Goal: Navigation & Orientation: Find specific page/section

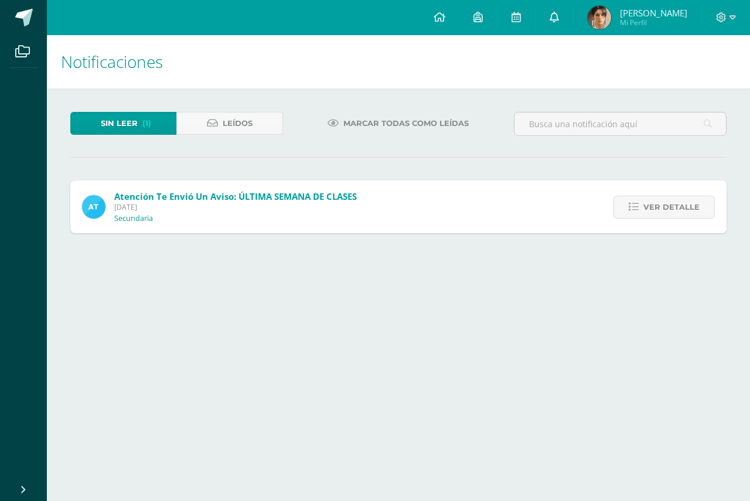
click at [559, 16] on icon at bounding box center [553, 17] width 9 height 11
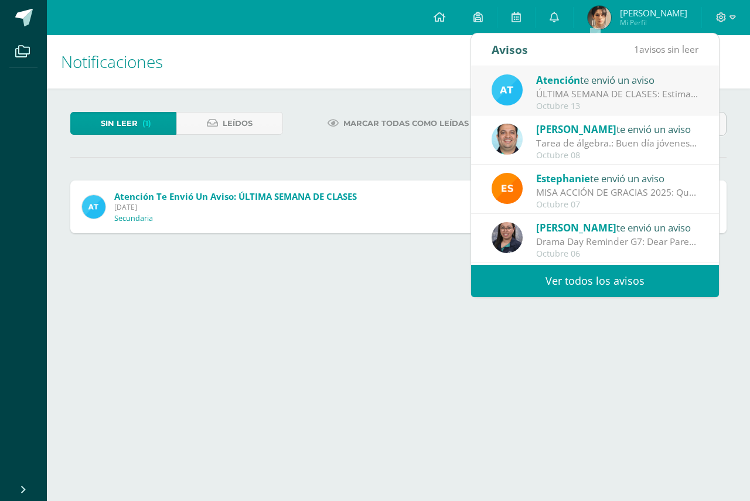
click at [363, 256] on html "Archivos Cerrar panel Configuración Cerrar sesión Luisa Mi Perfil Mis accesos d…" at bounding box center [375, 128] width 750 height 256
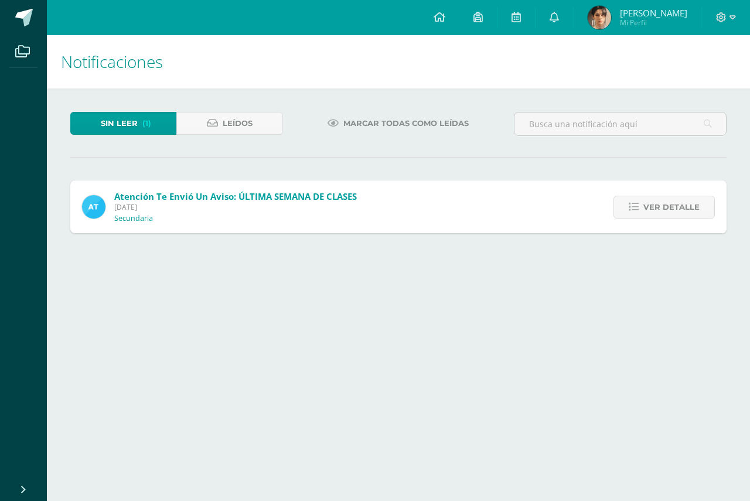
click at [611, 19] on img at bounding box center [598, 17] width 23 height 23
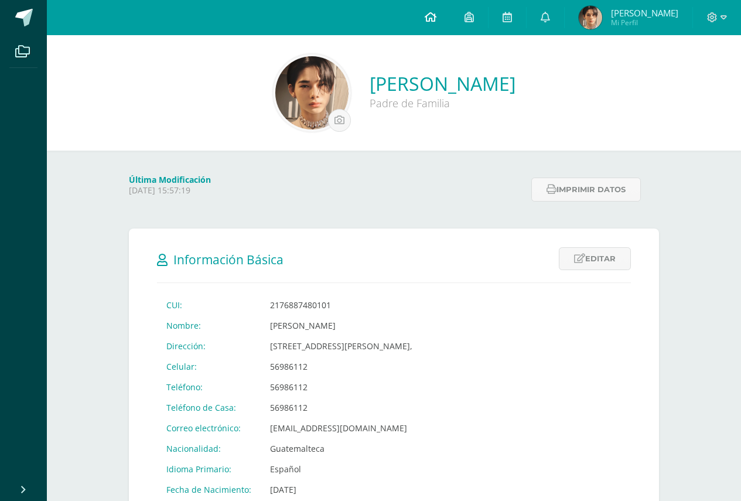
click at [436, 18] on icon at bounding box center [431, 17] width 12 height 11
